Goal: Transaction & Acquisition: Purchase product/service

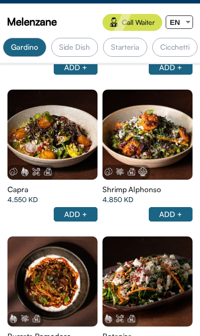
scroll to position [0, 103]
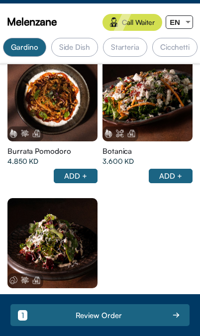
click at [78, 51] on div "Side Dish" at bounding box center [74, 47] width 47 height 19
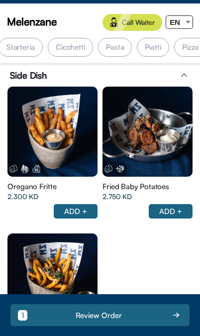
click at [119, 53] on div "Pasta" at bounding box center [115, 47] width 34 height 19
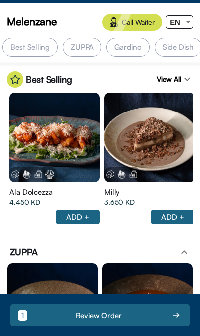
click at [33, 47] on div "Best Selling" at bounding box center [29, 47] width 55 height 19
click at [33, 48] on div "Best Selling" at bounding box center [29, 47] width 55 height 19
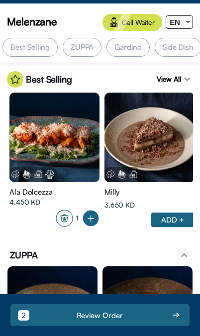
click at [174, 83] on div "View All expand_more" at bounding box center [175, 79] width 36 height 16
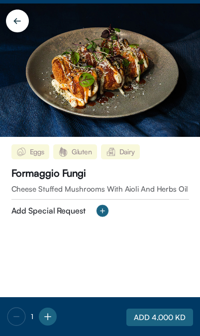
click at [56, 76] on img at bounding box center [100, 69] width 200 height 133
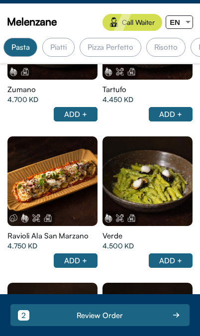
click at [65, 80] on div at bounding box center [52, 35] width 90 height 90
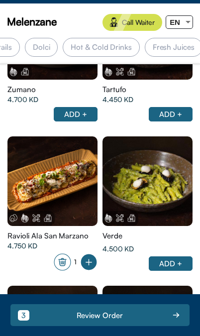
click at [171, 52] on div "Fresh Juices" at bounding box center [174, 47] width 58 height 19
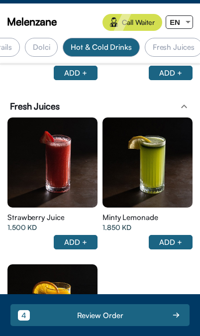
click at [97, 168] on div at bounding box center [52, 162] width 90 height 90
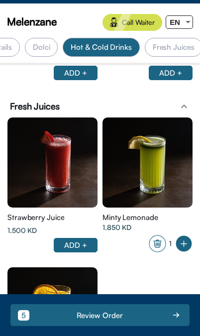
click at [176, 52] on div "Fresh Juices" at bounding box center [174, 47] width 58 height 19
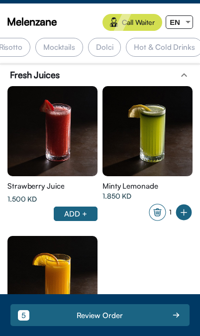
click at [63, 52] on div "Mocktails" at bounding box center [59, 47] width 48 height 19
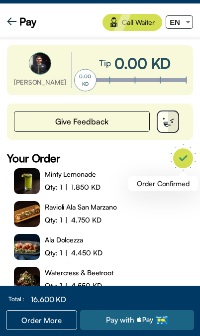
scroll to position [0, 0]
